Goal: Obtain resource: Download file/media

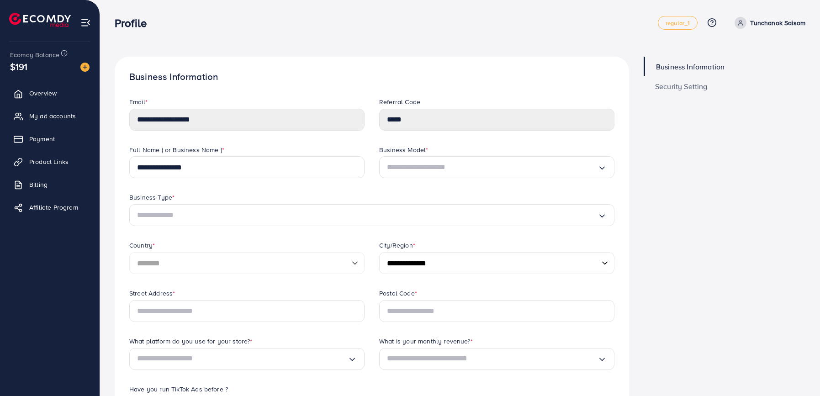
select select "********"
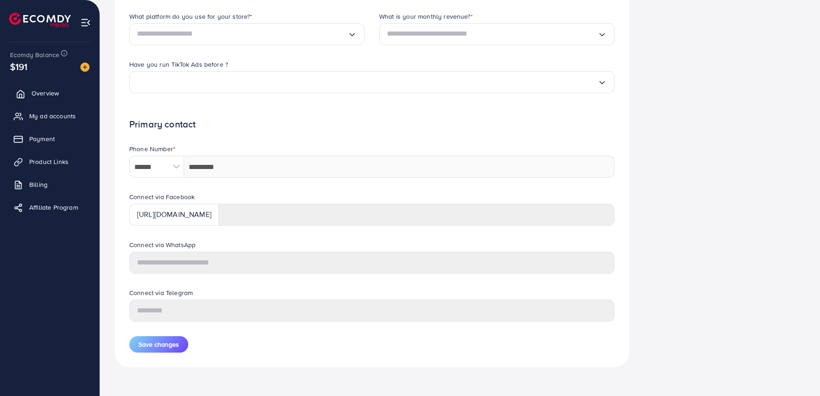
click at [51, 90] on span "Overview" at bounding box center [45, 93] width 27 height 9
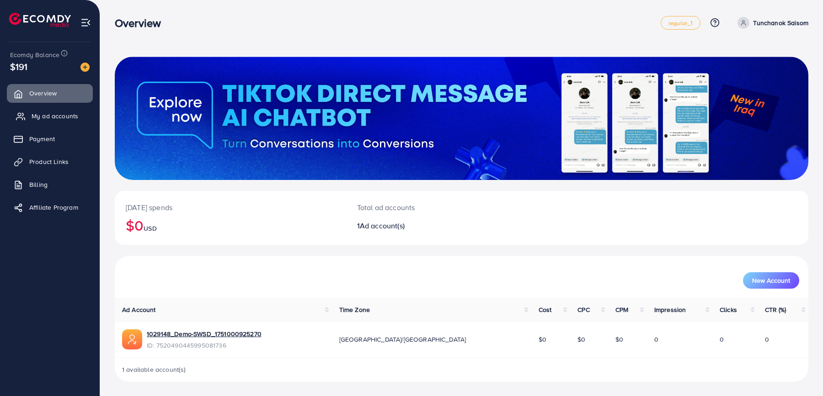
click at [62, 125] on link "My ad accounts" at bounding box center [50, 116] width 86 height 18
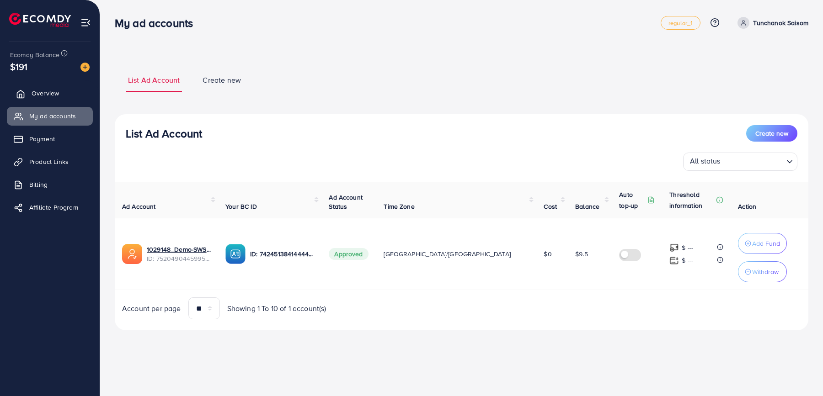
click at [53, 96] on span "Overview" at bounding box center [45, 93] width 27 height 9
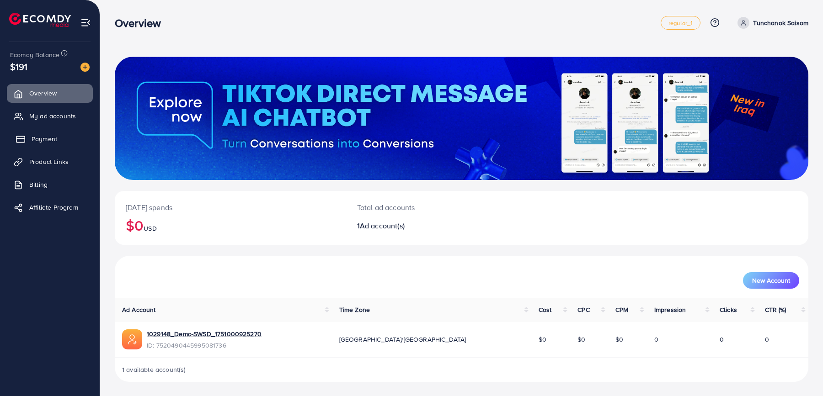
click at [60, 138] on link "Payment" at bounding box center [50, 139] width 86 height 18
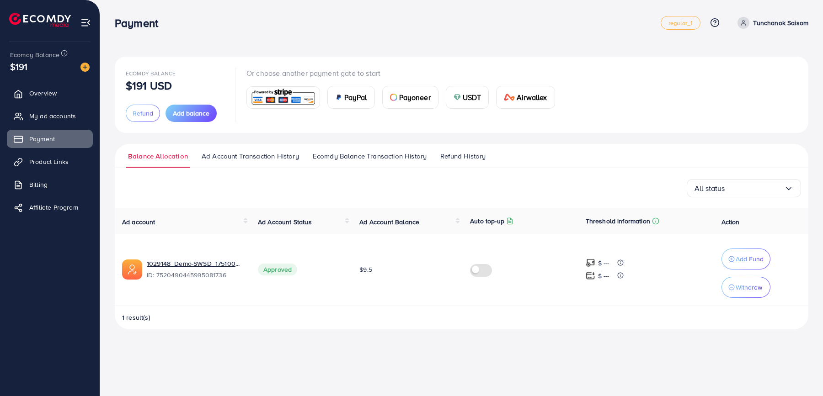
click at [271, 15] on div "Payment regular_1 Help Center Contact Support Plans and Pricing Term and policy…" at bounding box center [461, 23] width 693 height 26
click at [350, 162] on link "Ecomdy Balance Transaction History" at bounding box center [369, 159] width 118 height 16
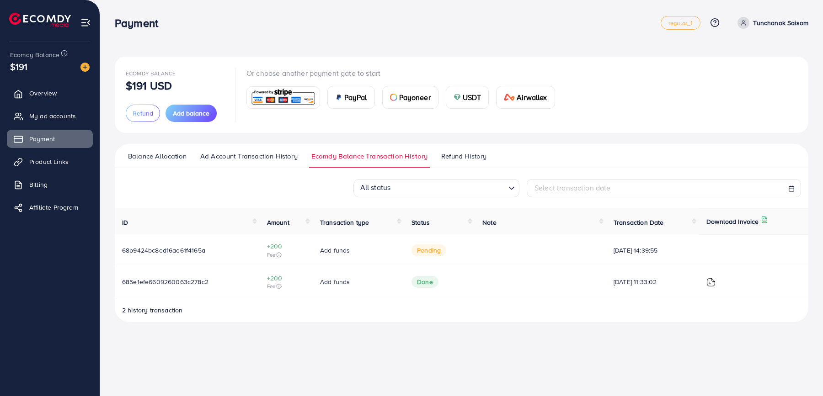
click at [424, 253] on span "pending" at bounding box center [428, 251] width 35 height 12
click at [422, 255] on span "pending" at bounding box center [428, 251] width 35 height 12
click at [422, 252] on span "pending" at bounding box center [428, 251] width 35 height 12
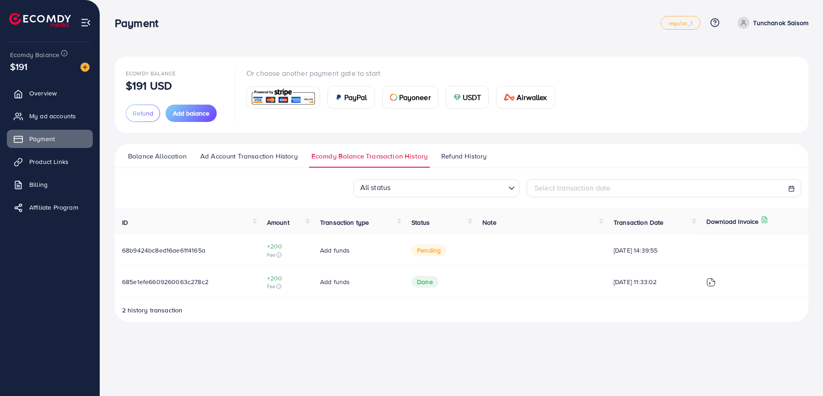
click at [441, 266] on td "Done" at bounding box center [439, 282] width 71 height 32
click at [430, 255] on span "pending" at bounding box center [428, 251] width 35 height 12
click at [425, 253] on span "pending" at bounding box center [428, 251] width 35 height 12
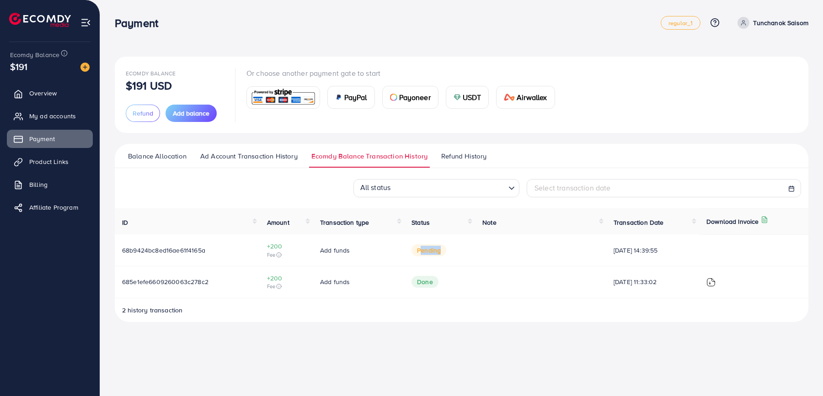
click at [425, 253] on span "pending" at bounding box center [428, 251] width 35 height 12
click at [439, 269] on td "Done" at bounding box center [439, 282] width 71 height 32
click at [201, 116] on span "Add balance" at bounding box center [191, 113] width 37 height 9
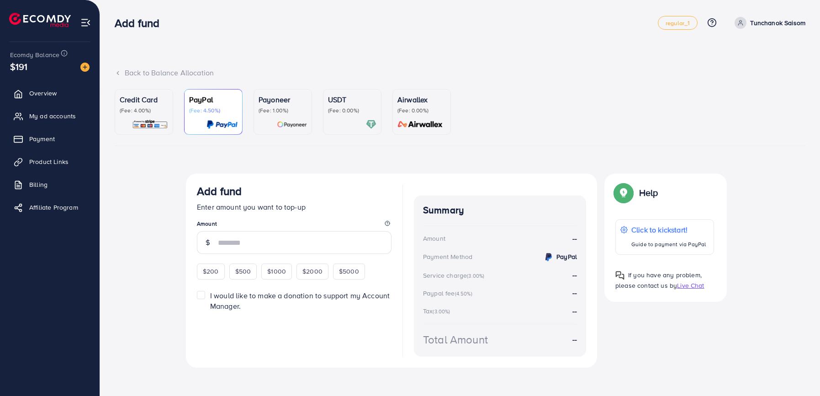
click at [154, 113] on p "(Fee: 4.00%)" at bounding box center [144, 110] width 48 height 7
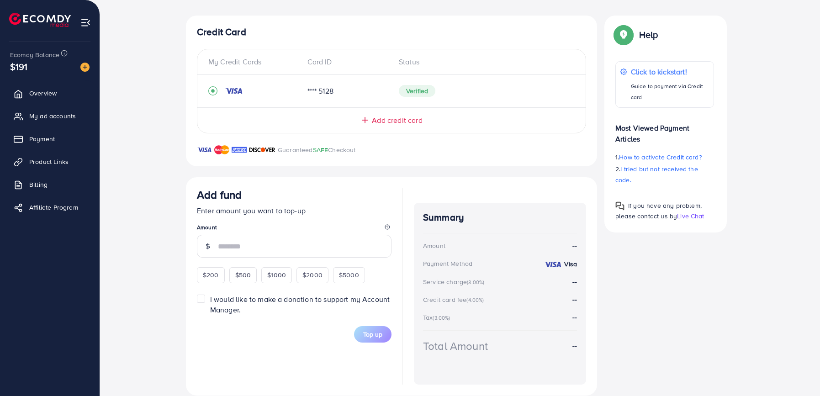
scroll to position [163, 0]
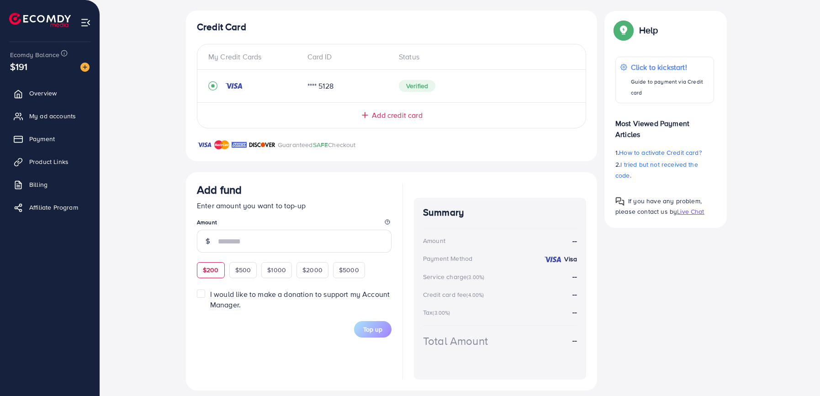
click at [215, 271] on span "$200" at bounding box center [211, 270] width 16 height 9
type input "***"
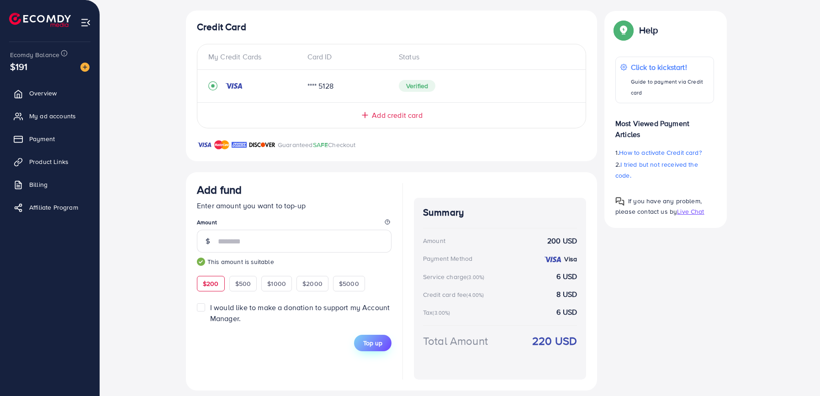
click at [376, 340] on span "Top up" at bounding box center [372, 343] width 19 height 9
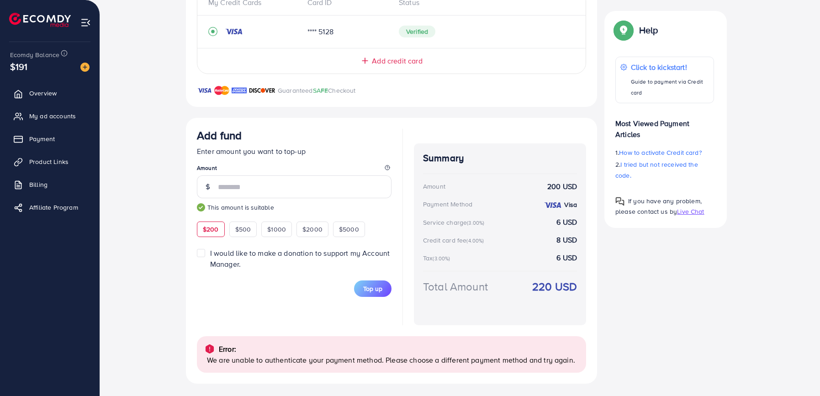
scroll to position [218, 0]
click at [73, 164] on link "Product Links" at bounding box center [50, 162] width 86 height 18
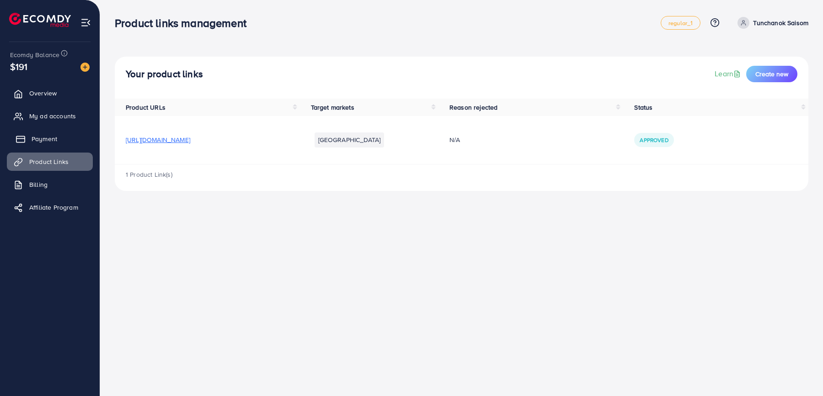
click at [63, 141] on link "Payment" at bounding box center [50, 139] width 86 height 18
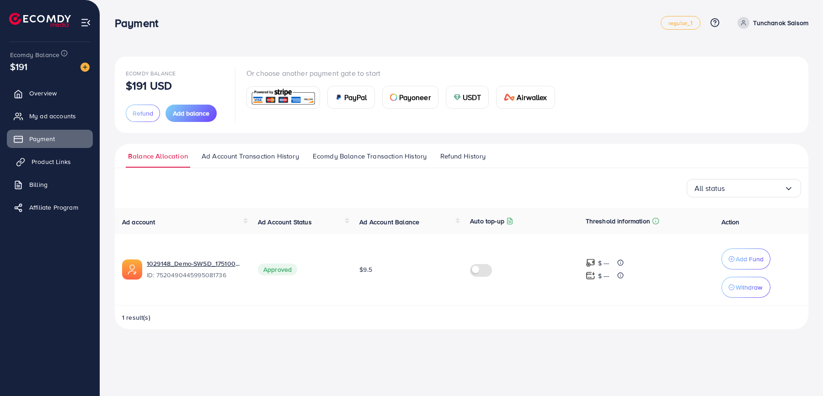
click at [67, 160] on span "Product Links" at bounding box center [51, 161] width 39 height 9
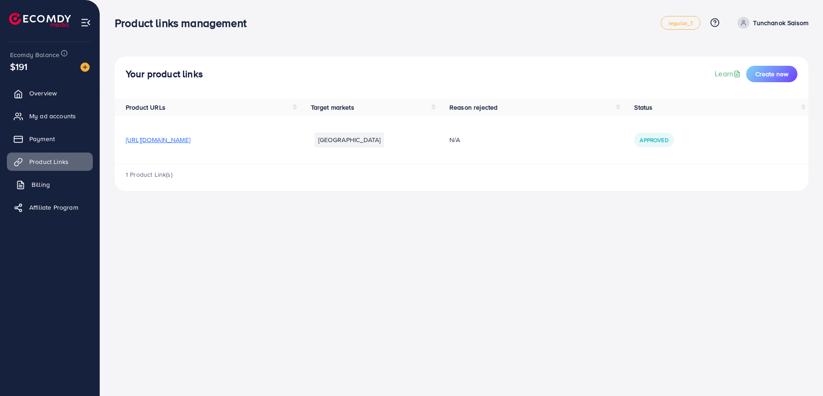
click at [69, 181] on link "Billing" at bounding box center [50, 184] width 86 height 18
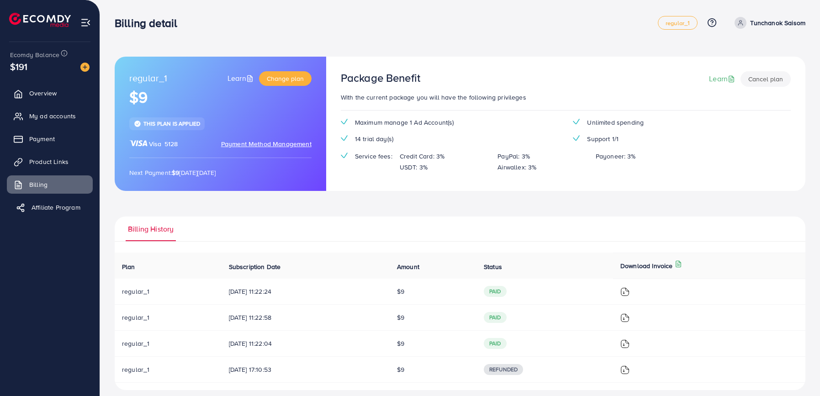
click at [70, 206] on span "Affiliate Program" at bounding box center [56, 207] width 49 height 9
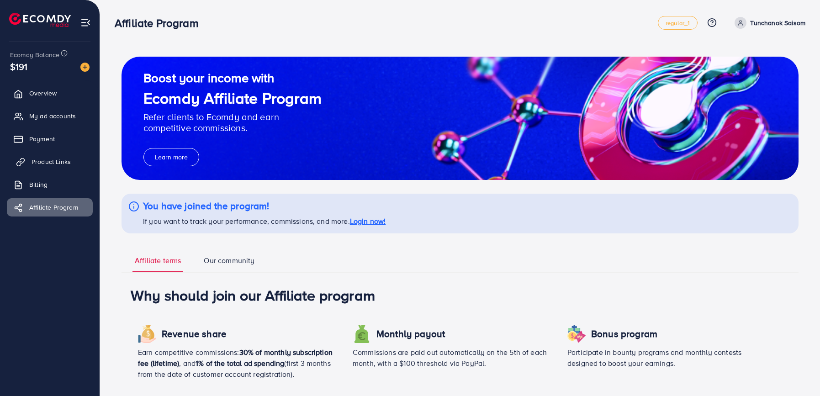
click at [65, 162] on span "Product Links" at bounding box center [51, 161] width 39 height 9
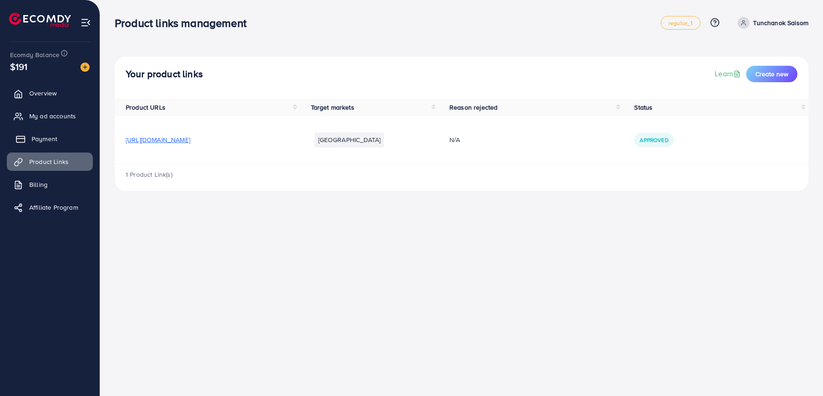
click at [65, 142] on link "Payment" at bounding box center [50, 139] width 86 height 18
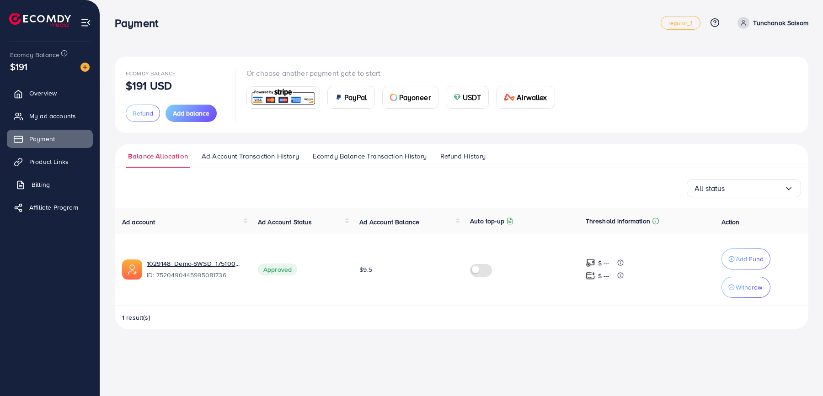
click at [54, 184] on link "Billing" at bounding box center [50, 184] width 86 height 18
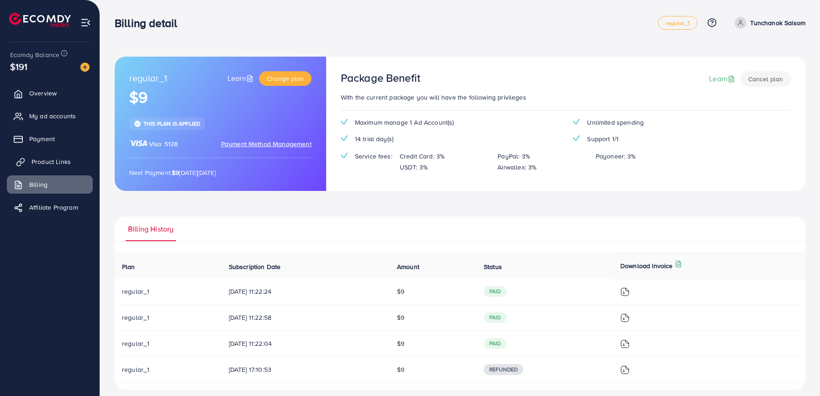
click at [49, 157] on span "Product Links" at bounding box center [51, 161] width 39 height 9
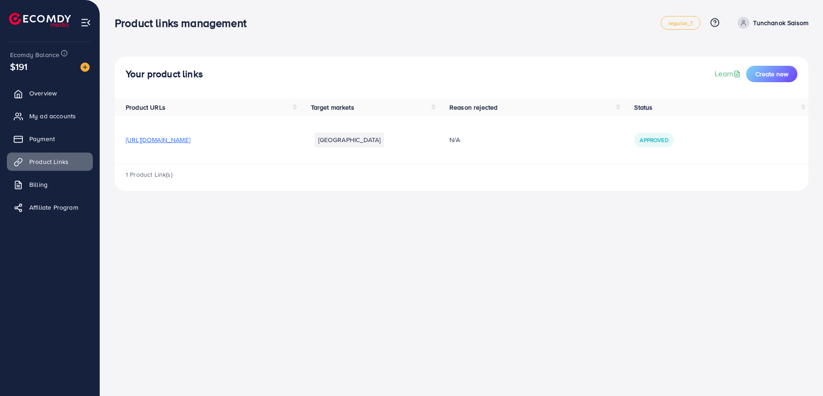
click at [53, 128] on ul "Overview My ad accounts Payment Product Links Billing Affiliate Program" at bounding box center [50, 153] width 100 height 146
click at [62, 141] on link "Payment" at bounding box center [50, 139] width 86 height 18
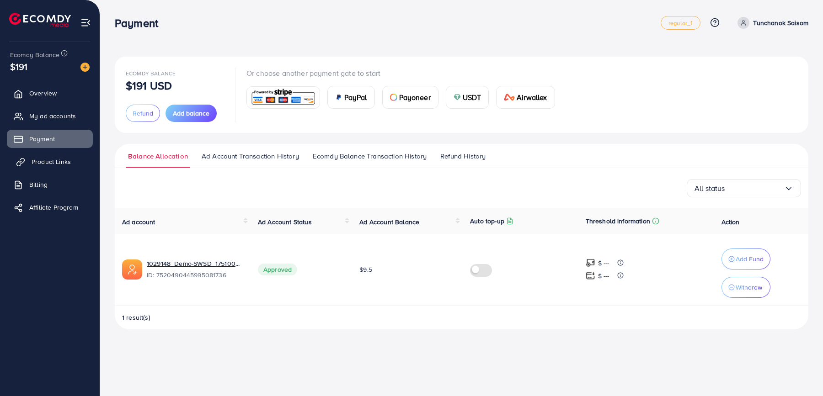
click at [64, 160] on span "Product Links" at bounding box center [51, 161] width 39 height 9
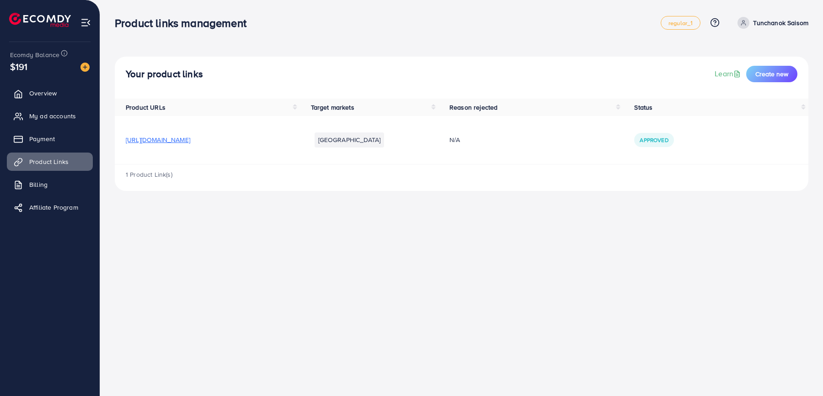
click at [62, 175] on ul "Overview My ad accounts Payment Product Links Billing Affiliate Program" at bounding box center [50, 153] width 100 height 146
click at [64, 187] on link "Billing" at bounding box center [50, 184] width 86 height 18
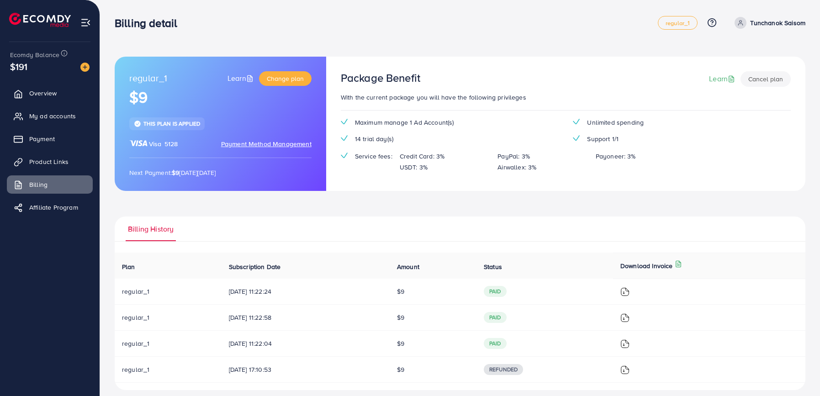
click at [630, 293] on img at bounding box center [625, 291] width 9 height 9
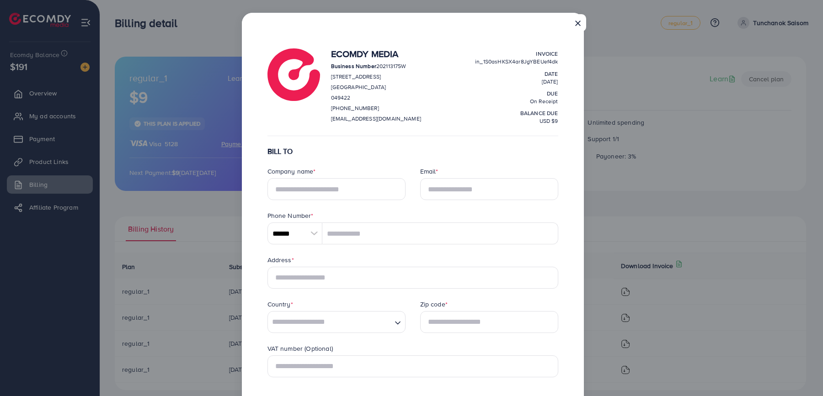
click at [579, 19] on button "×" at bounding box center [577, 22] width 16 height 17
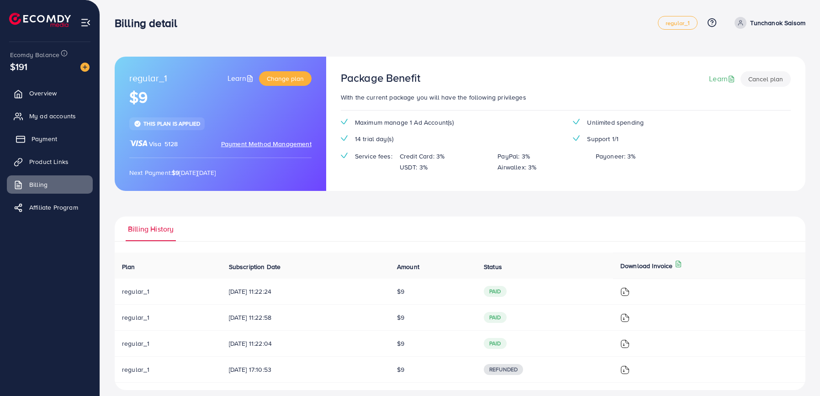
click at [49, 132] on link "Payment" at bounding box center [50, 139] width 86 height 18
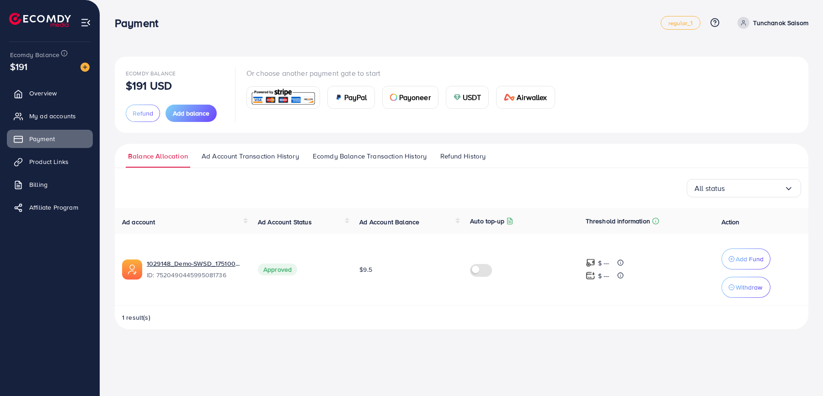
click at [356, 157] on span "Ecomdy Balance Transaction History" at bounding box center [370, 156] width 114 height 10
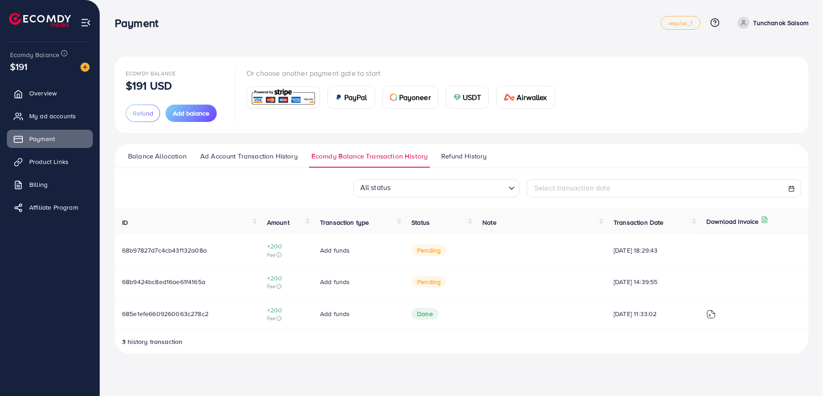
click at [723, 251] on td at bounding box center [753, 250] width 109 height 32
click at [713, 313] on img at bounding box center [710, 314] width 9 height 9
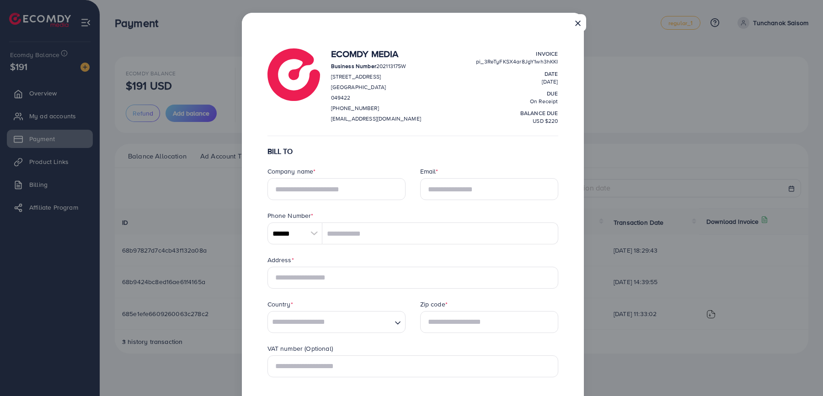
click at [578, 23] on button "×" at bounding box center [577, 22] width 16 height 17
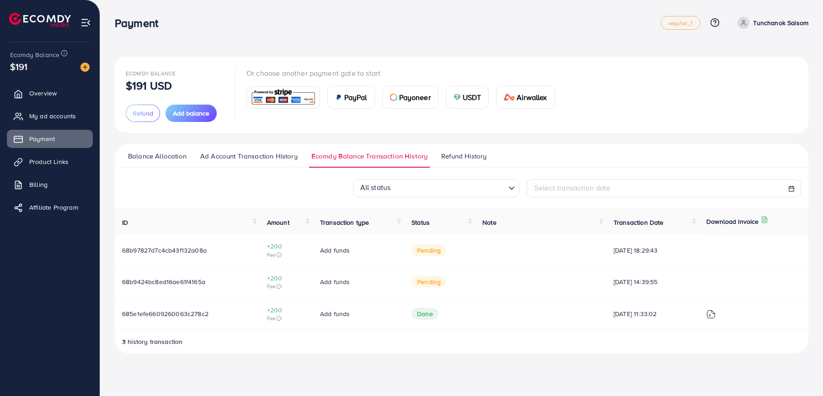
click at [768, 220] on icon at bounding box center [763, 219] width 7 height 7
click at [769, 242] on td at bounding box center [753, 250] width 109 height 32
click at [768, 223] on div "Download Invoice" at bounding box center [737, 221] width 62 height 11
click at [765, 220] on icon at bounding box center [763, 219] width 7 height 7
click at [769, 241] on td at bounding box center [753, 250] width 109 height 32
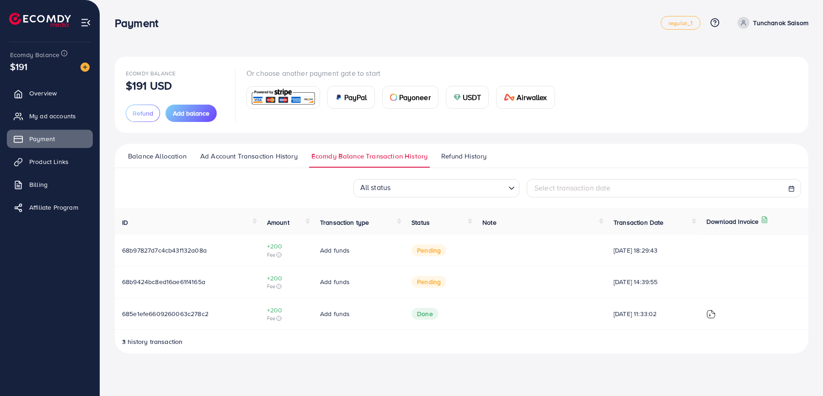
click at [766, 224] on div "Download Invoice" at bounding box center [737, 221] width 62 height 11
click at [764, 217] on icon at bounding box center [763, 219] width 7 height 7
click at [765, 216] on icon at bounding box center [763, 219] width 7 height 7
click at [766, 219] on icon at bounding box center [763, 219] width 7 height 7
click at [715, 314] on img at bounding box center [710, 314] width 9 height 9
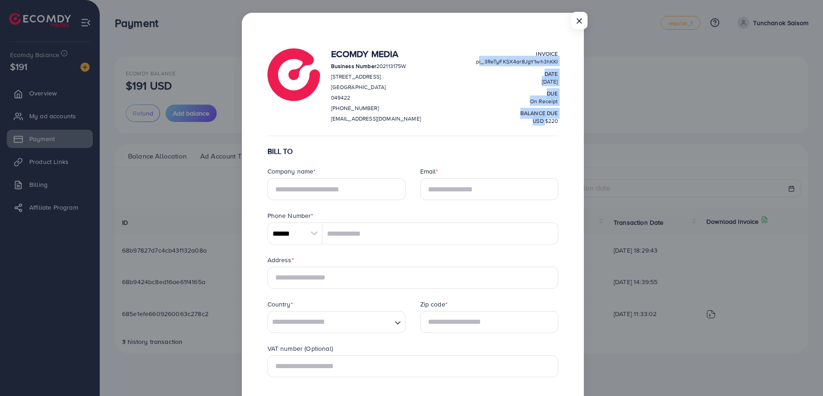
drag, startPoint x: 470, startPoint y: 62, endPoint x: 542, endPoint y: 120, distance: 92.3
click at [542, 120] on div "Ecomdy Media Business Number 202113175W 68 CIRCULAR ROAD #02-01 Singapore 04942…" at bounding box center [444, 88] width 227 height 80
click at [542, 120] on span "USD $220" at bounding box center [544, 121] width 25 height 8
click at [576, 18] on button "×" at bounding box center [577, 22] width 16 height 17
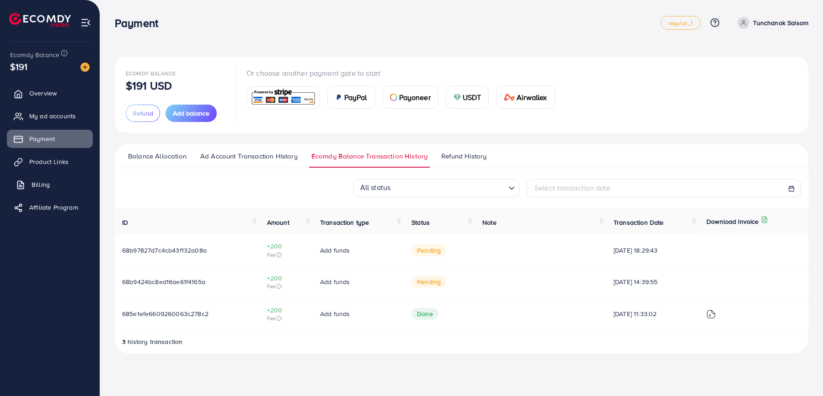
click at [48, 179] on link "Billing" at bounding box center [50, 184] width 86 height 18
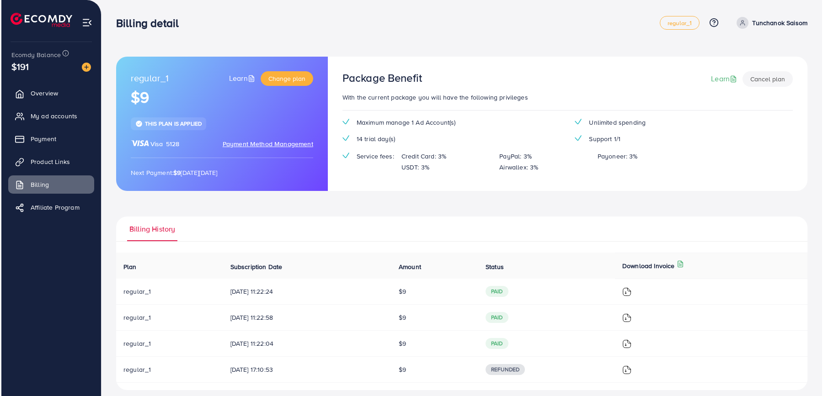
scroll to position [7, 0]
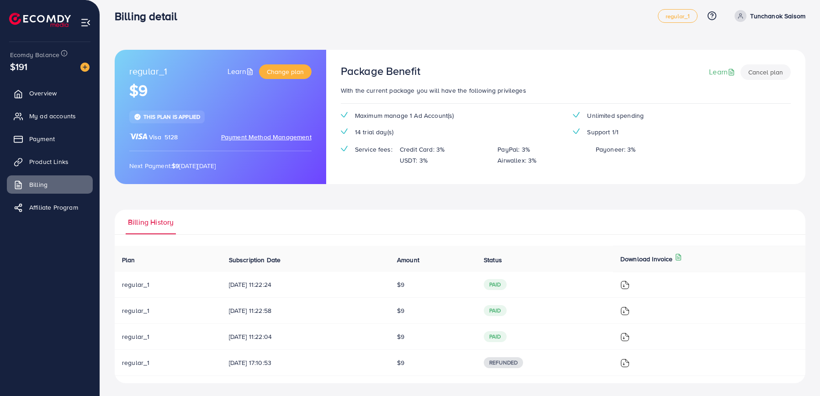
click at [630, 282] on img at bounding box center [625, 285] width 9 height 9
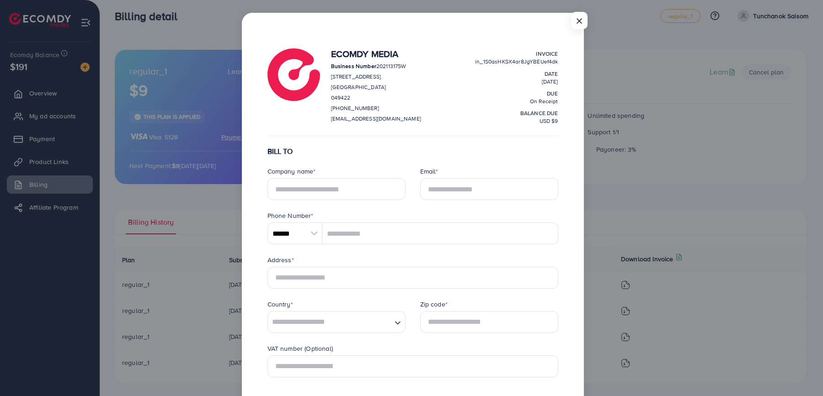
scroll to position [197, 0]
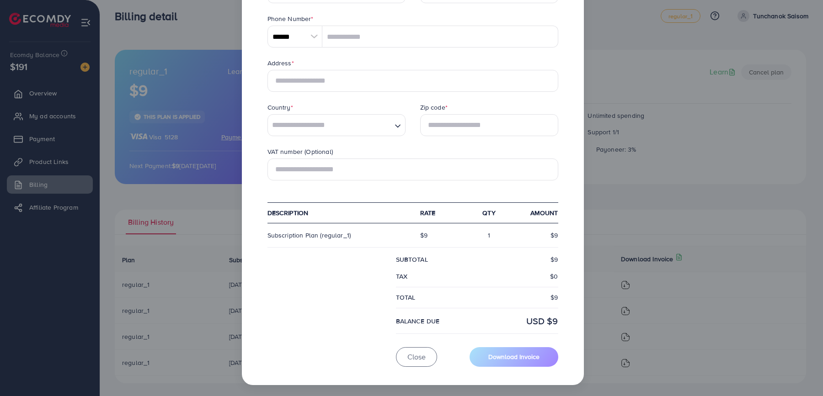
click at [312, 127] on input "Search for option" at bounding box center [330, 125] width 122 height 14
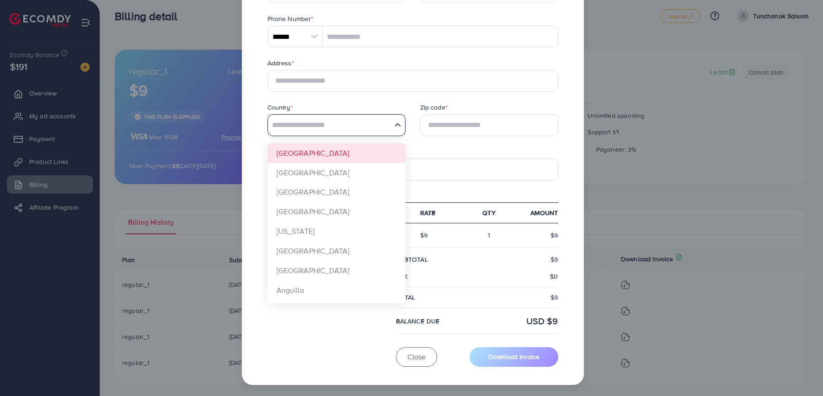
click at [316, 156] on form "BILL TO Company name * Email * Phone Number * ****** A B C D E F G H I J K L M …" at bounding box center [412, 158] width 291 height 417
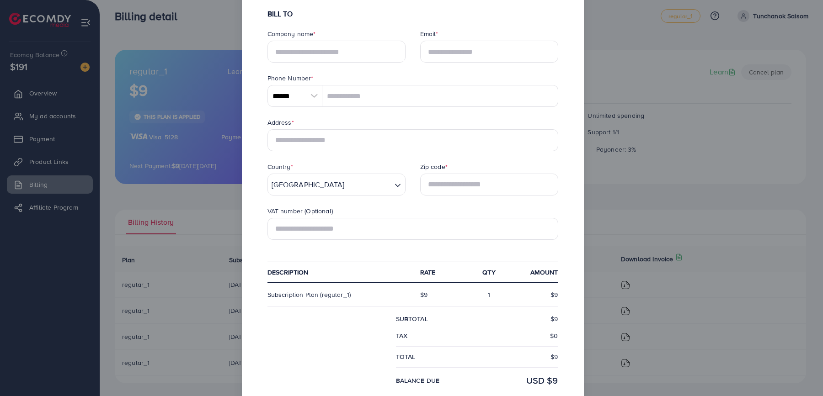
scroll to position [137, 0]
click at [309, 146] on input "text" at bounding box center [412, 141] width 291 height 22
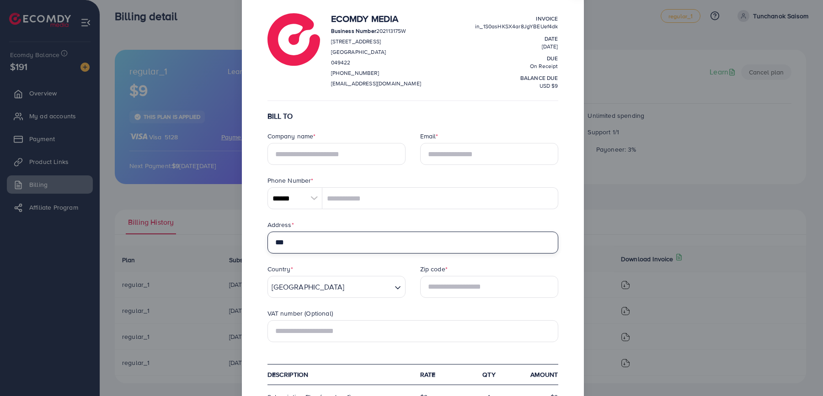
type input "***"
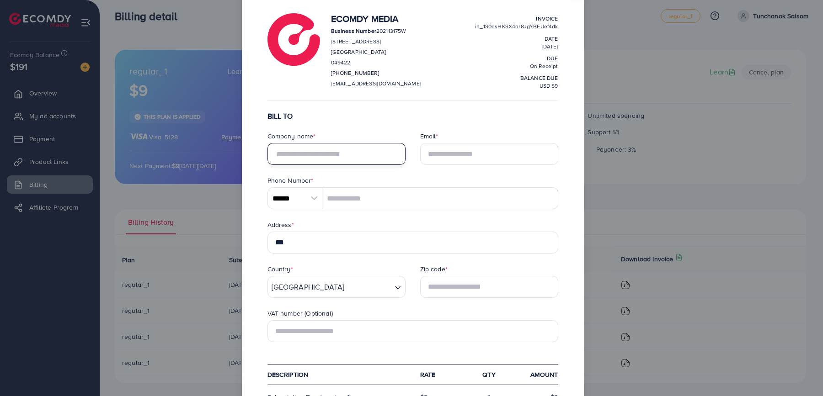
click at [312, 144] on input "text" at bounding box center [336, 154] width 138 height 22
type input "******"
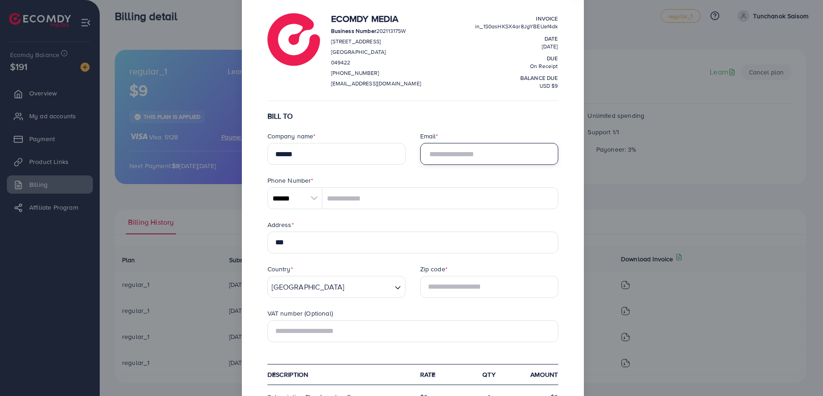
click at [476, 152] on input "Email *" at bounding box center [489, 154] width 138 height 22
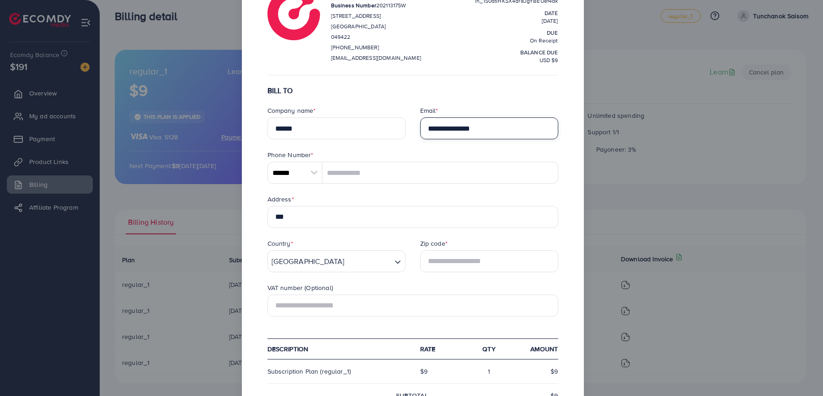
scroll to position [53, 0]
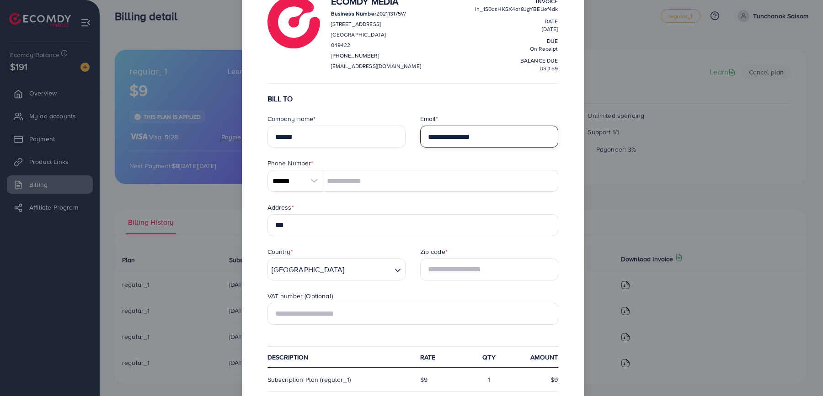
type input "**********"
click at [389, 185] on input "tel" at bounding box center [440, 181] width 236 height 22
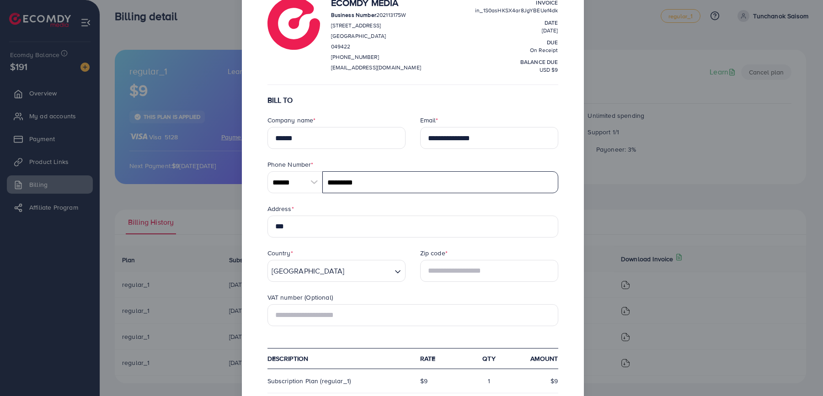
scroll to position [49, 0]
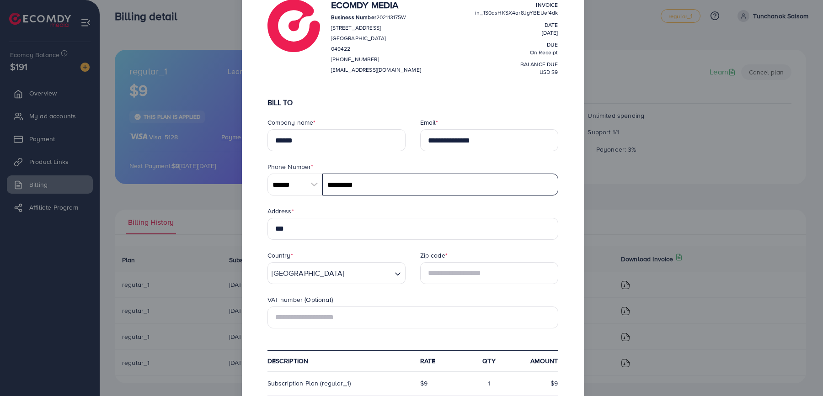
type input "*********"
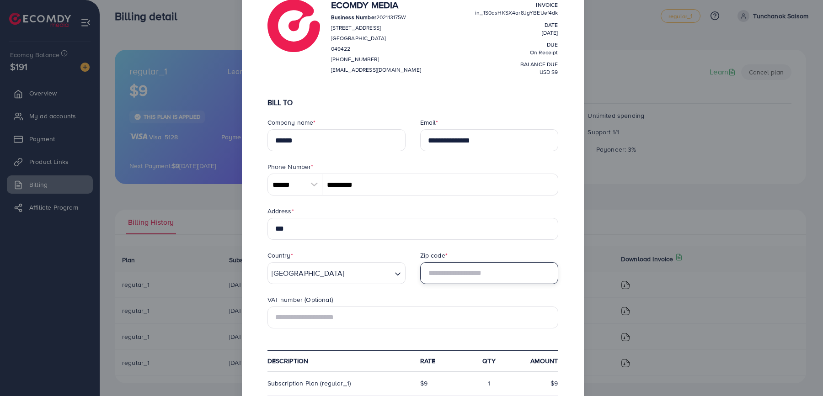
click at [462, 272] on input "text" at bounding box center [489, 273] width 138 height 22
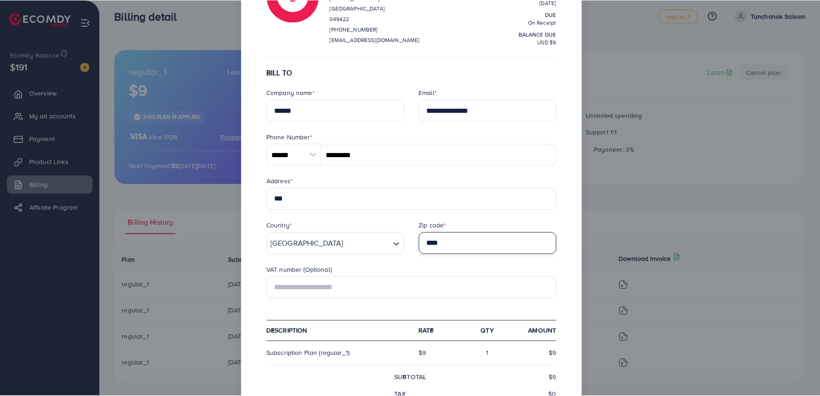
scroll to position [0, 0]
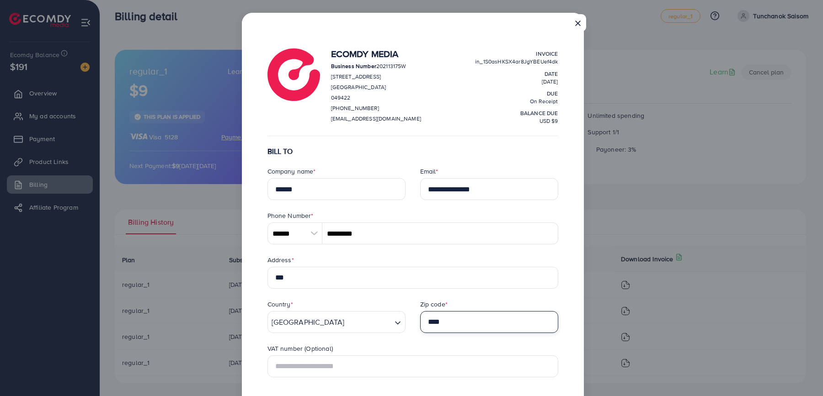
type input "****"
click at [576, 26] on button "×" at bounding box center [577, 22] width 16 height 17
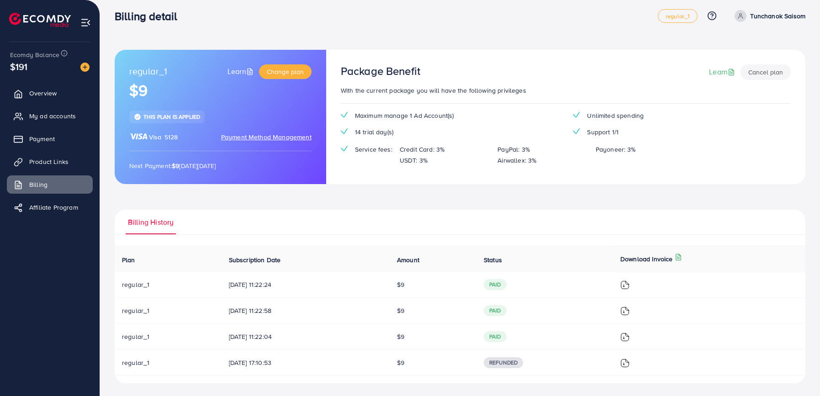
click at [629, 275] on td at bounding box center [709, 285] width 192 height 26
click at [631, 280] on div at bounding box center [710, 285] width 178 height 10
click at [70, 156] on link "Product Links" at bounding box center [50, 162] width 86 height 18
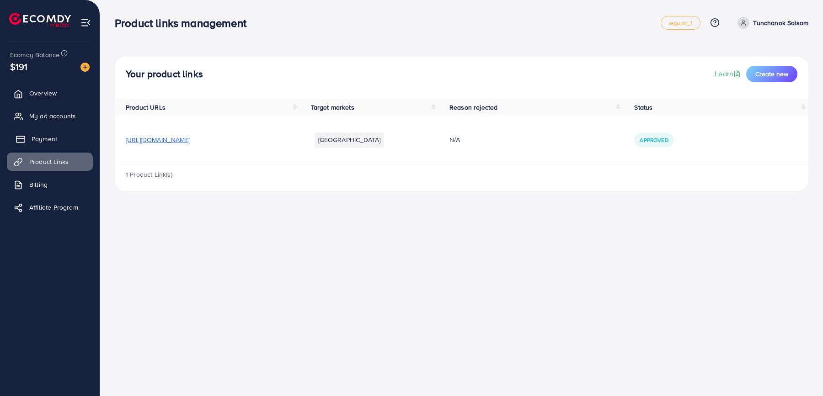
click at [65, 133] on link "Payment" at bounding box center [50, 139] width 86 height 18
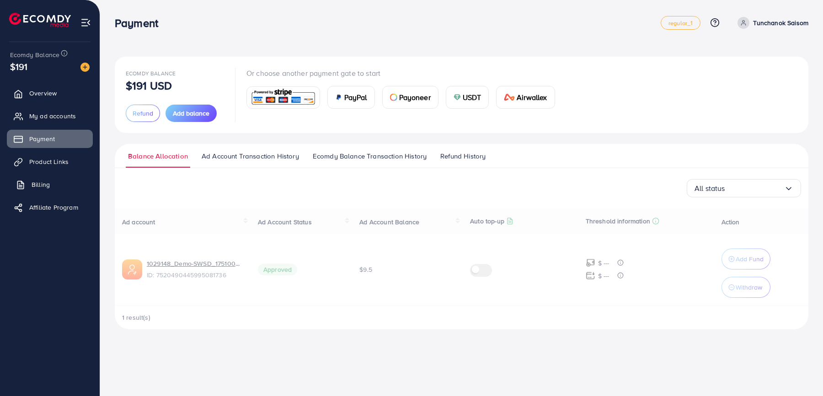
click at [65, 189] on link "Billing" at bounding box center [50, 184] width 86 height 18
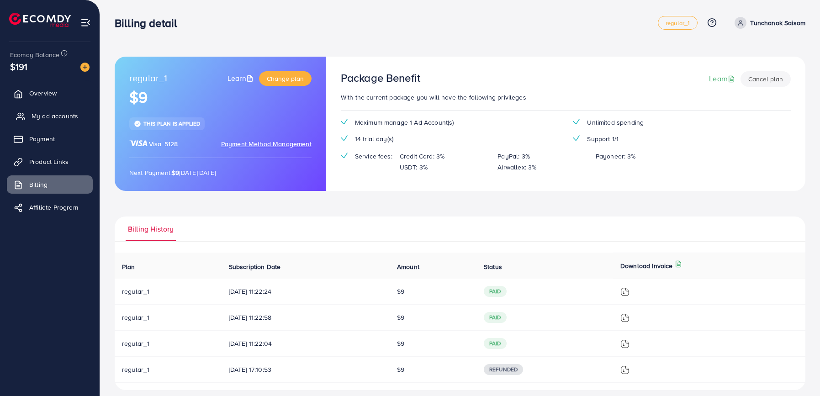
click at [62, 120] on span "My ad accounts" at bounding box center [55, 116] width 47 height 9
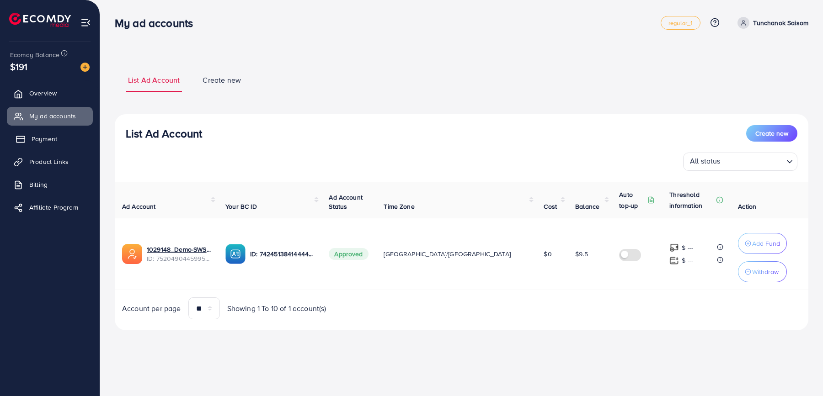
click at [62, 137] on link "Payment" at bounding box center [50, 139] width 86 height 18
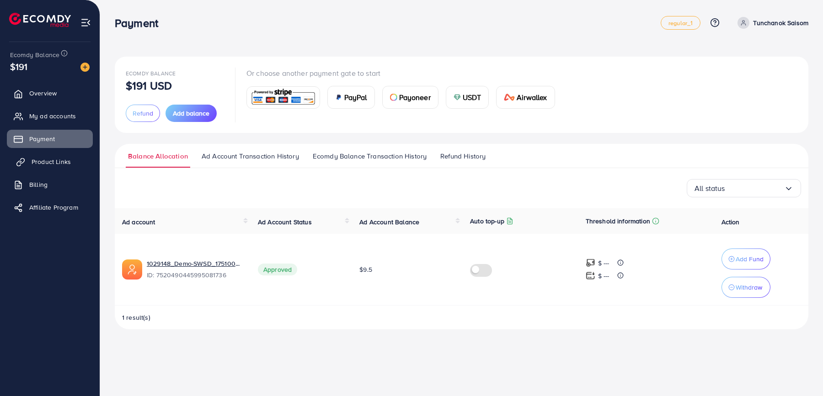
click at [50, 157] on span "Product Links" at bounding box center [51, 161] width 39 height 9
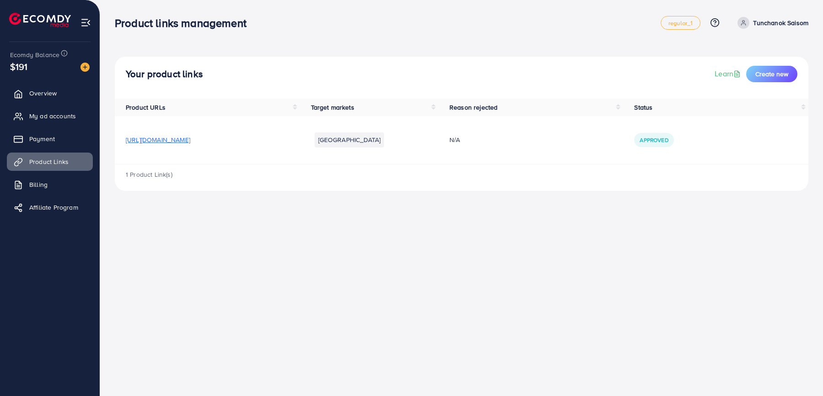
click at [59, 126] on ul "Overview My ad accounts Payment Product Links Billing Affiliate Program" at bounding box center [50, 153] width 100 height 146
click at [59, 114] on span "My ad accounts" at bounding box center [55, 116] width 47 height 9
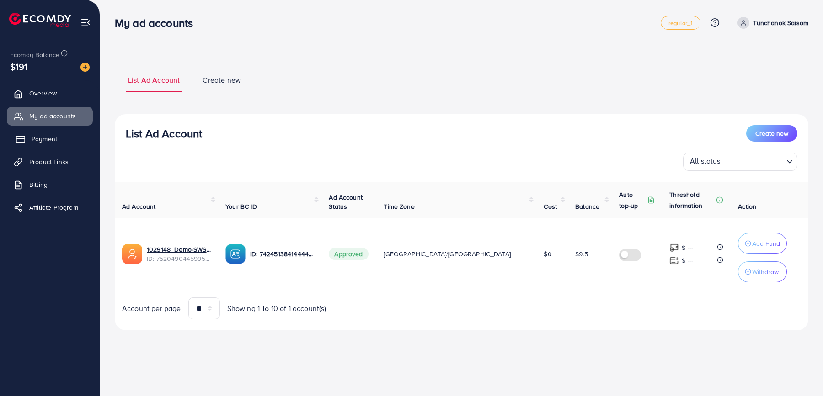
click at [47, 145] on link "Payment" at bounding box center [50, 139] width 86 height 18
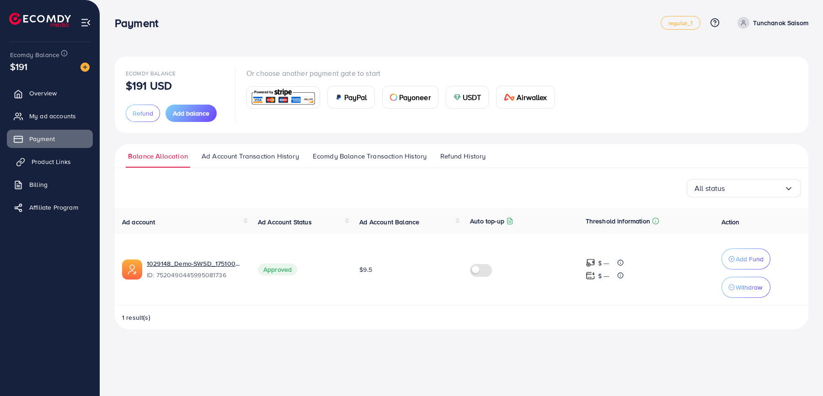
click at [54, 160] on span "Product Links" at bounding box center [51, 161] width 39 height 9
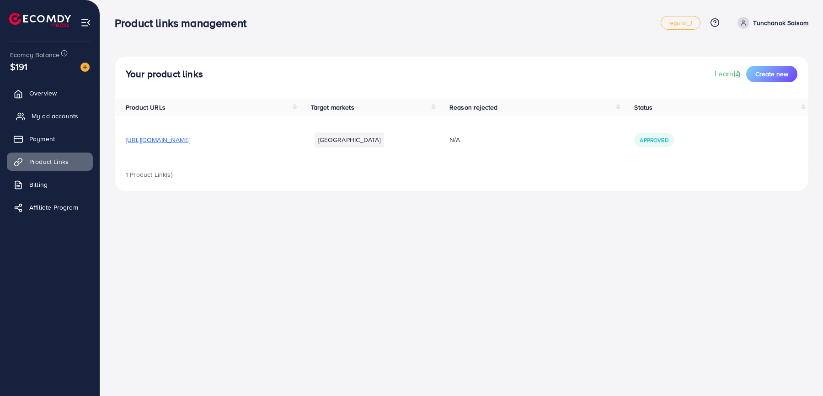
click at [65, 114] on span "My ad accounts" at bounding box center [55, 116] width 47 height 9
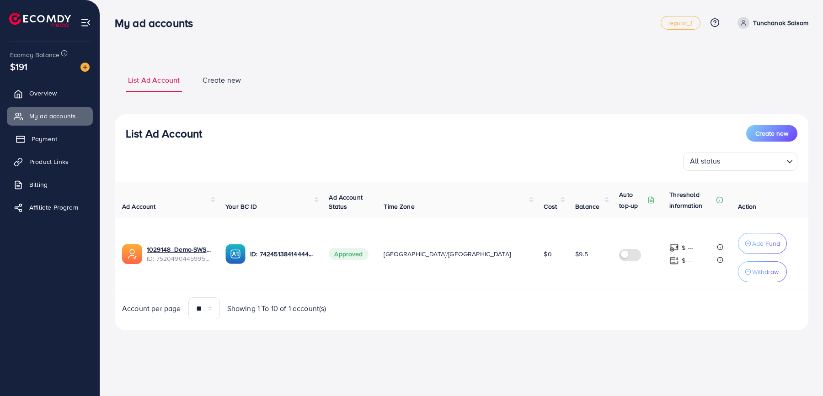
click at [68, 135] on link "Payment" at bounding box center [50, 139] width 86 height 18
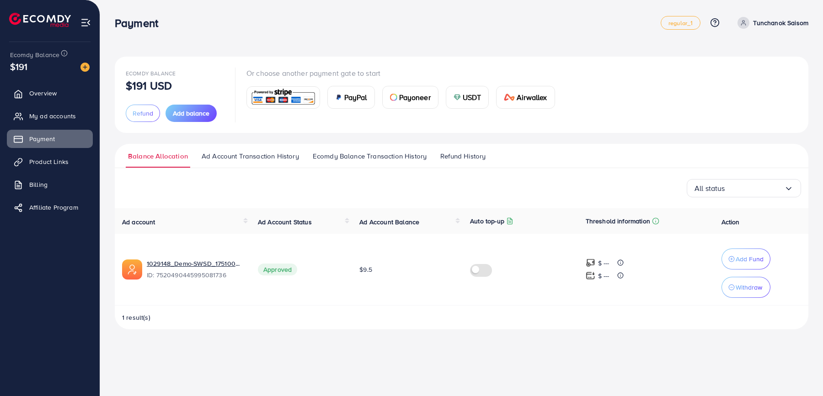
click at [268, 178] on div "Balance Allocation Ad Account Transaction History Ecomdy Balance Transaction Hi…" at bounding box center [461, 237] width 693 height 186
click at [277, 164] on link "Ad Account Transaction History" at bounding box center [250, 159] width 102 height 16
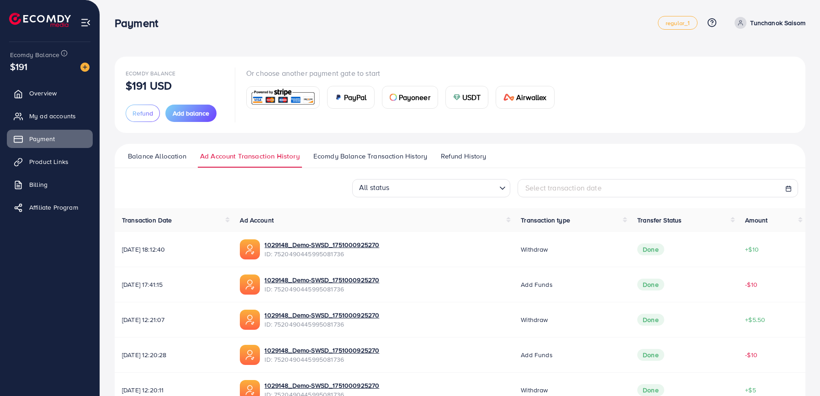
click at [345, 158] on span "Ecomdy Balance Transaction History" at bounding box center [371, 156] width 114 height 10
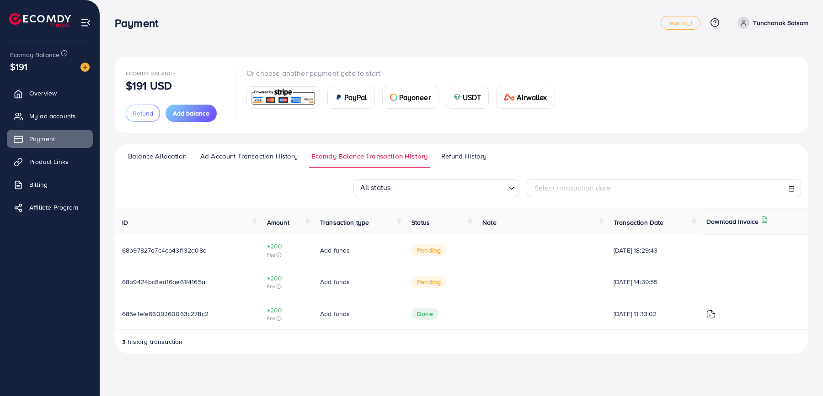
click at [715, 313] on img at bounding box center [710, 314] width 9 height 9
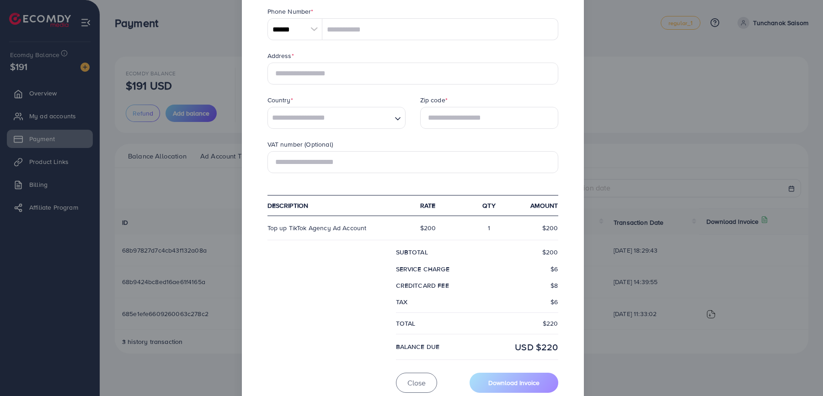
scroll to position [230, 0]
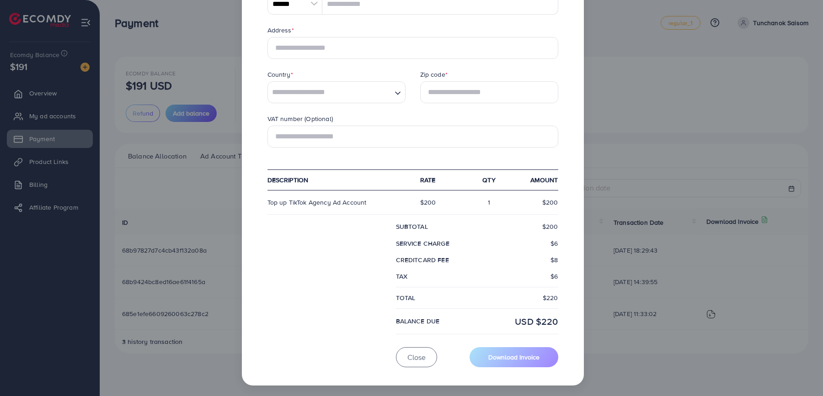
click at [657, 150] on div "× Ecomdy Media Business Number 202113175W 68 CIRCULAR ROAD #02-01 Singapore 049…" at bounding box center [411, 198] width 823 height 396
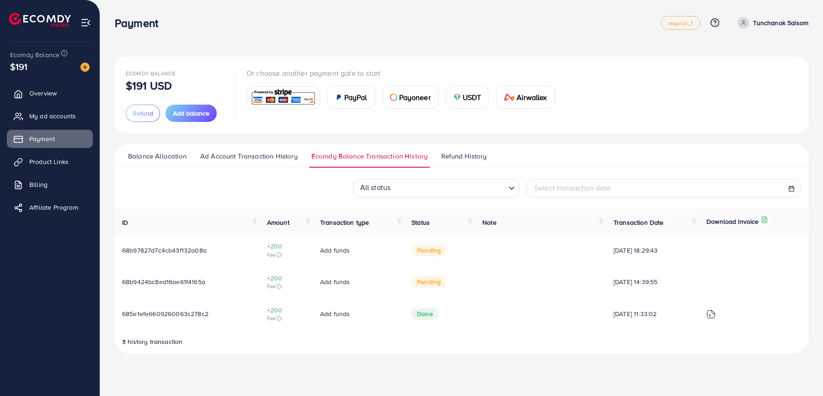
click at [714, 310] on img at bounding box center [710, 314] width 9 height 9
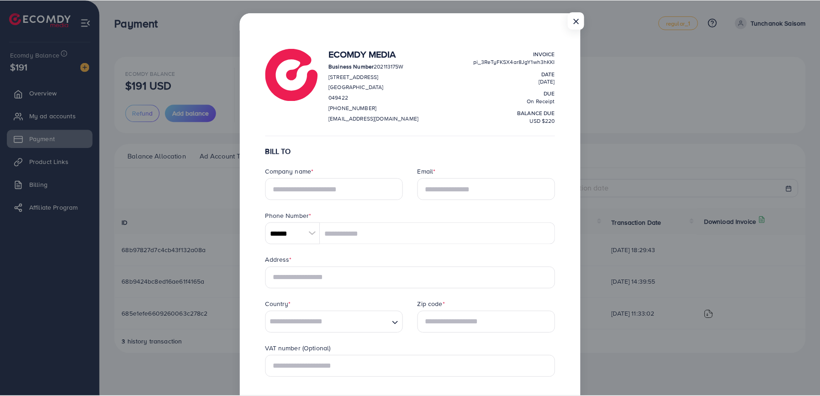
scroll to position [0, 0]
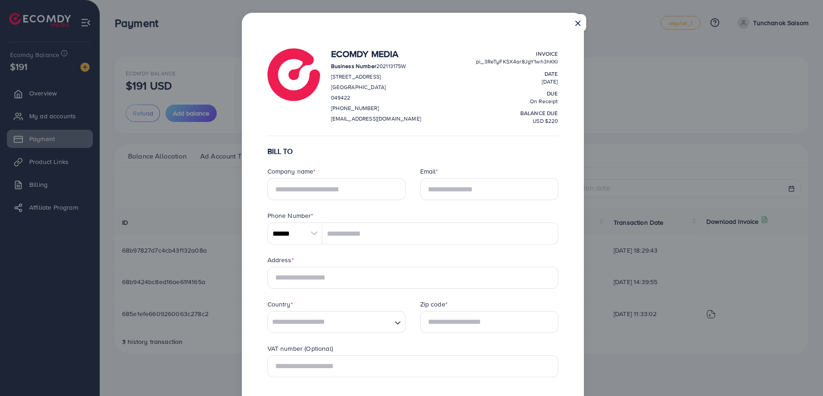
click at [581, 14] on button "×" at bounding box center [577, 22] width 16 height 17
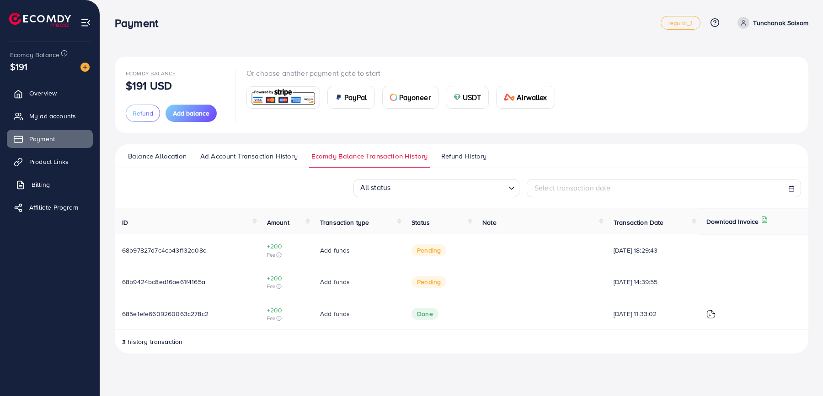
click at [64, 183] on link "Billing" at bounding box center [50, 184] width 86 height 18
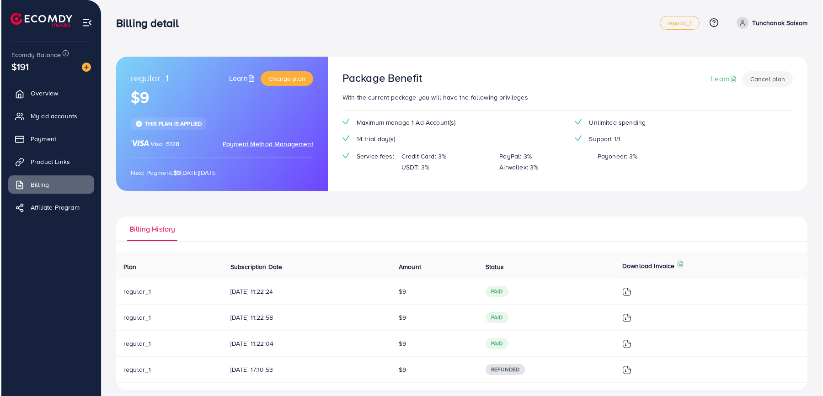
scroll to position [7, 0]
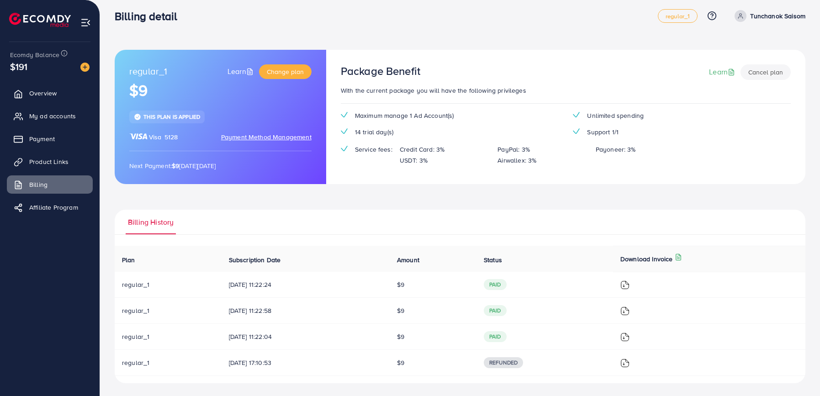
click at [630, 284] on img at bounding box center [625, 285] width 9 height 9
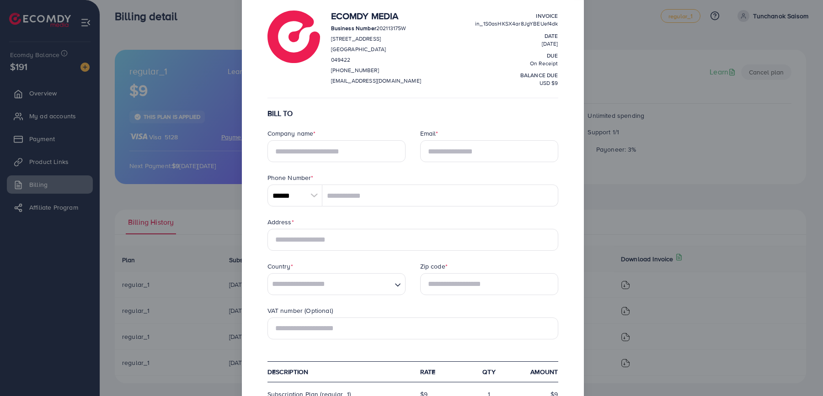
scroll to position [20, 0]
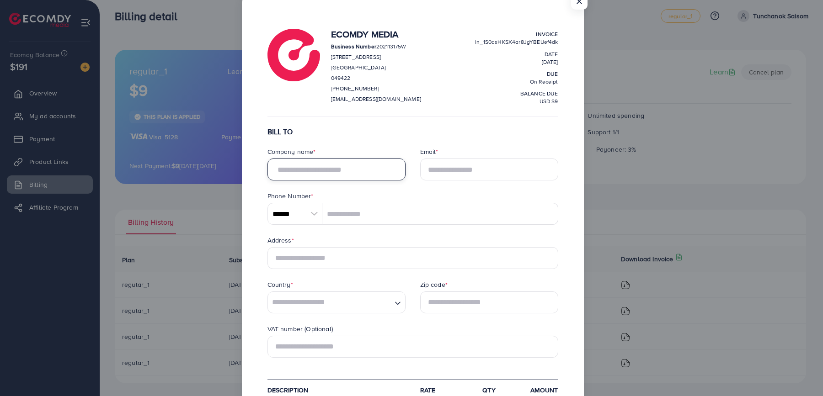
click at [350, 167] on input "text" at bounding box center [336, 170] width 138 height 22
type input "******"
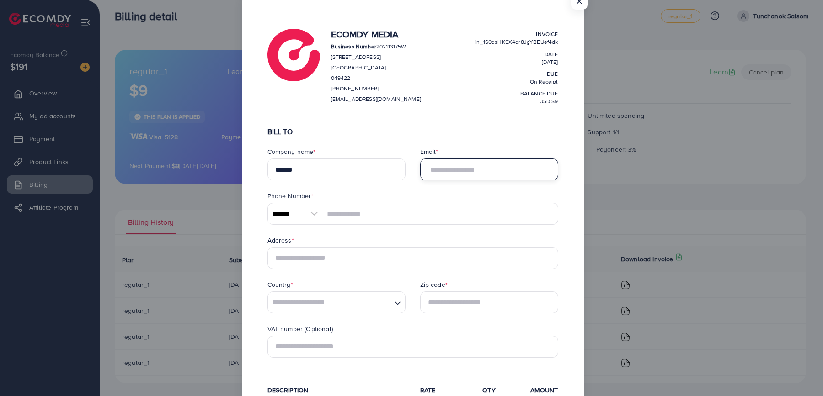
click at [463, 159] on input "Email *" at bounding box center [489, 170] width 138 height 22
type input "**********"
click at [449, 224] on form "**********" at bounding box center [412, 336] width 291 height 417
click at [450, 219] on input "tel" at bounding box center [440, 214] width 236 height 22
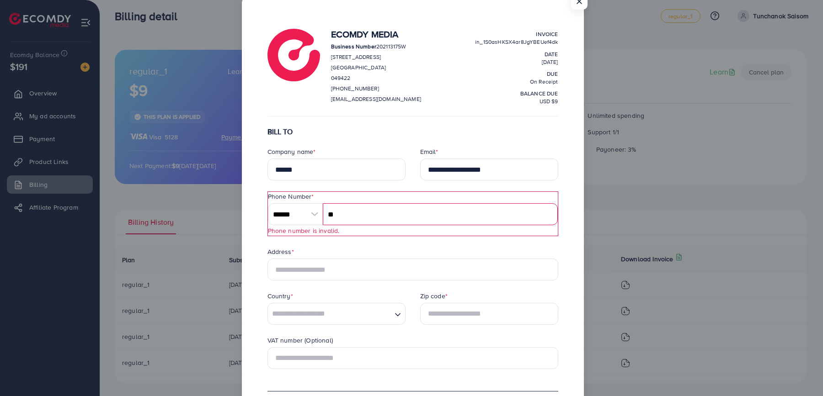
type input "*"
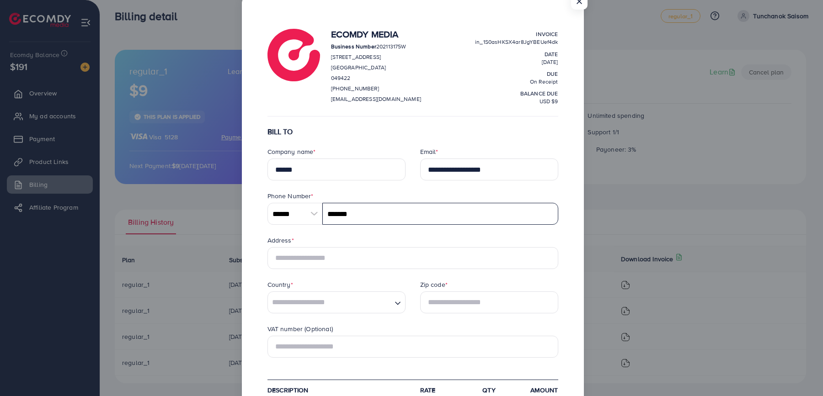
type input "*******"
click at [318, 253] on input "text" at bounding box center [412, 258] width 291 height 22
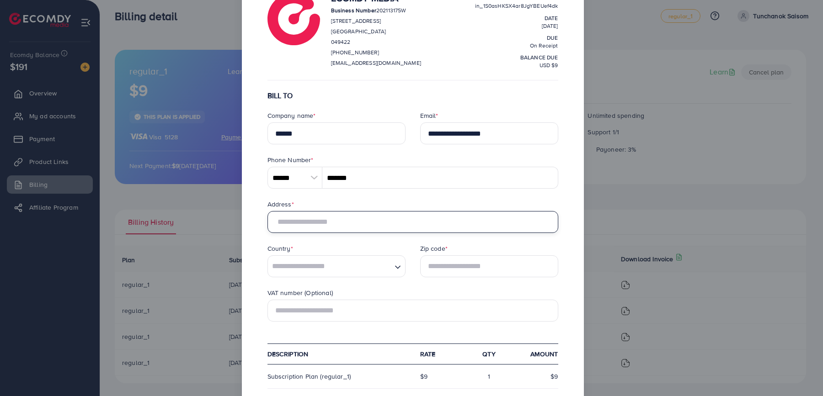
scroll to position [59, 0]
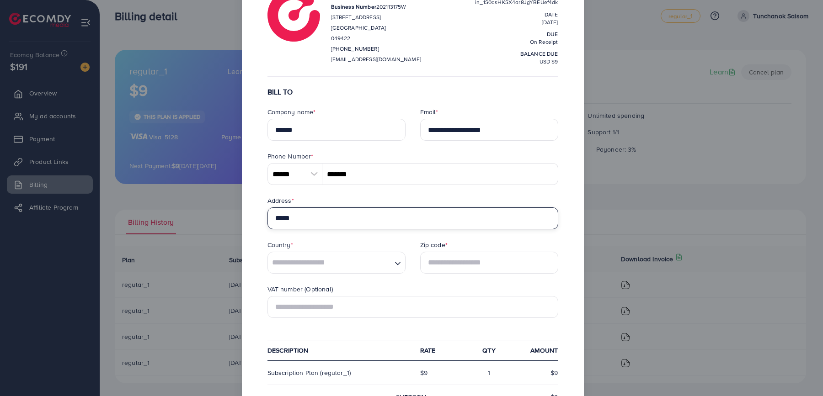
type input "*****"
click at [322, 263] on input "Search for option" at bounding box center [330, 263] width 122 height 14
click at [329, 301] on form "**********" at bounding box center [412, 296] width 291 height 417
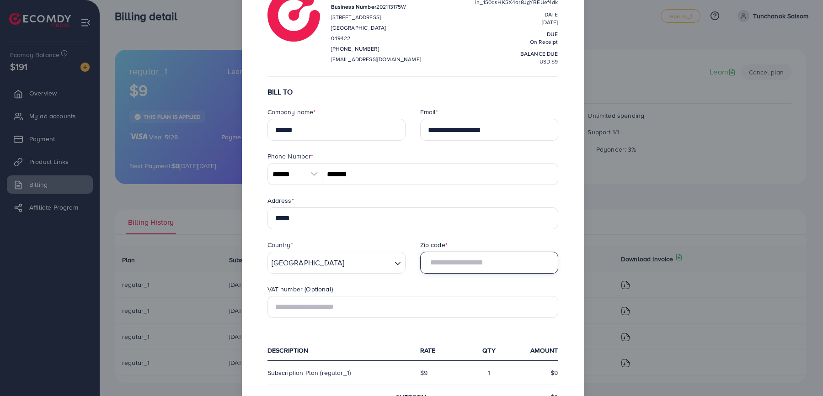
click at [454, 257] on input "text" at bounding box center [489, 263] width 138 height 22
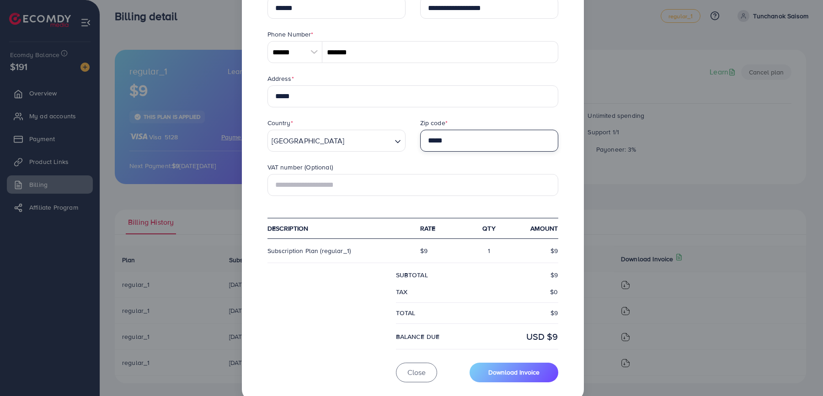
scroll to position [197, 0]
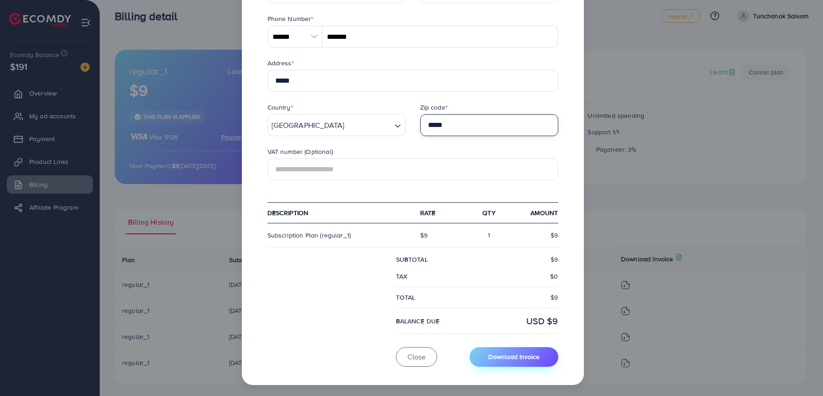
type input "*****"
click at [492, 354] on span "Download Invoice" at bounding box center [513, 356] width 51 height 9
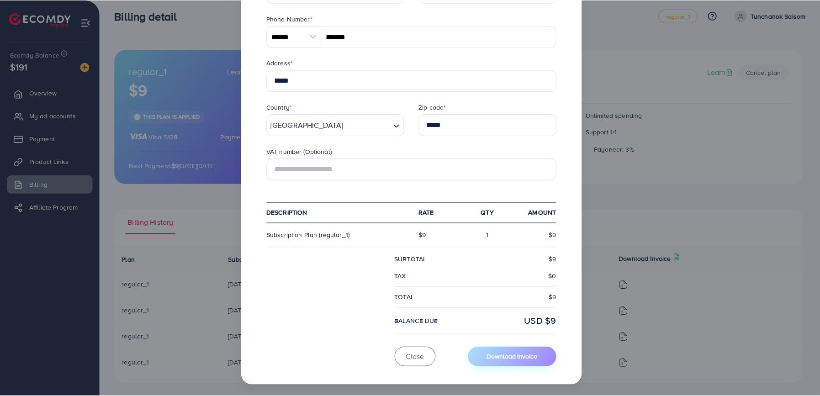
scroll to position [0, 0]
